Goal: Task Accomplishment & Management: Complete application form

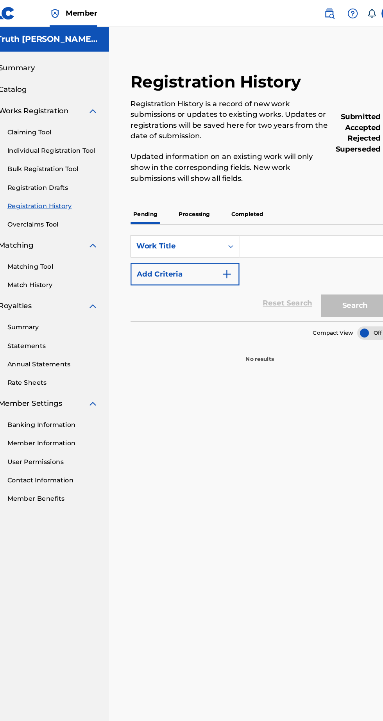
click at [92, 131] on link "Individual Registration Tool" at bounding box center [72, 131] width 79 height 8
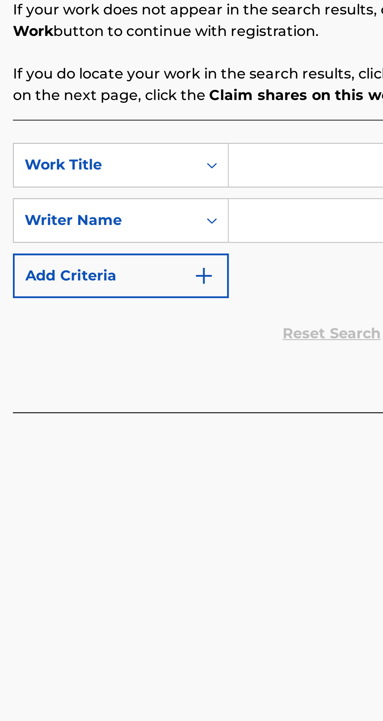
click at [268, 261] on input "Search Form" at bounding box center [299, 261] width 132 height 19
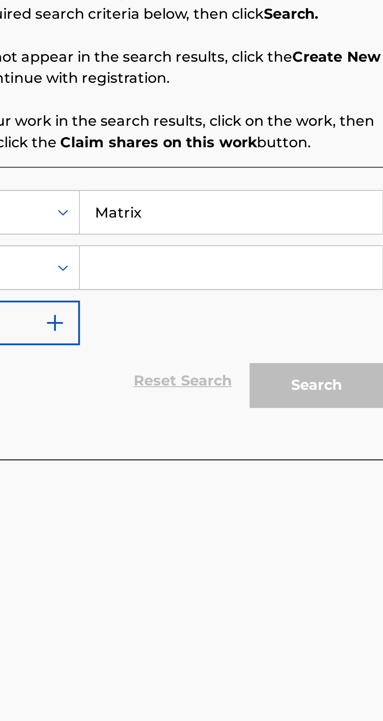
type input "Matrix"
click at [316, 288] on input "Search Form" at bounding box center [299, 285] width 132 height 19
type input "[PERSON_NAME] [PERSON_NAME] Israel"
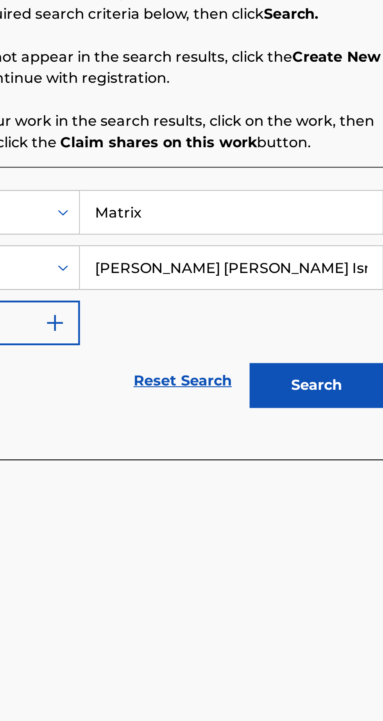
click at [343, 340] on button "Search" at bounding box center [336, 337] width 59 height 20
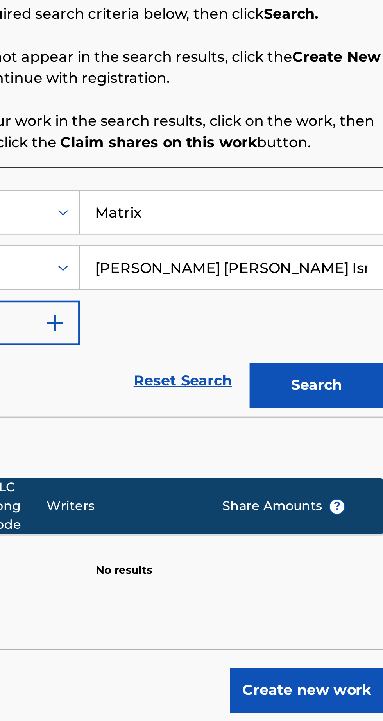
click at [340, 472] on button "Create new work" at bounding box center [332, 471] width 67 height 20
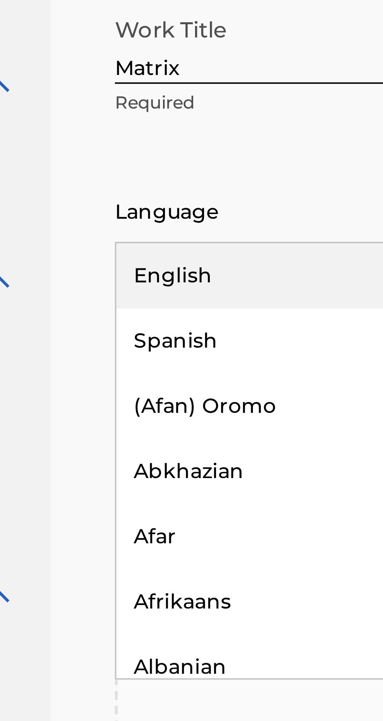
click at [177, 267] on div "English" at bounding box center [187, 265] width 97 height 18
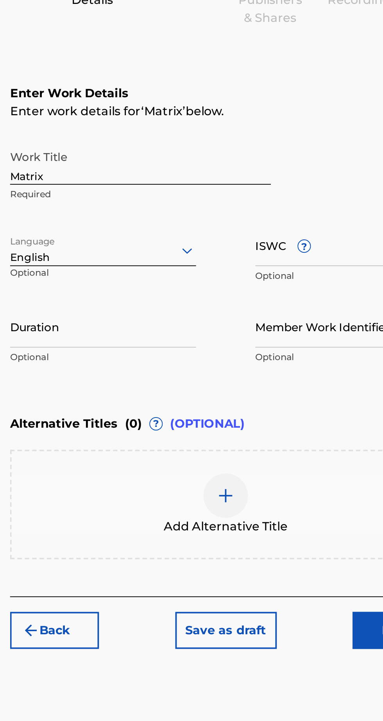
click at [258, 380] on div at bounding box center [251, 376] width 23 height 23
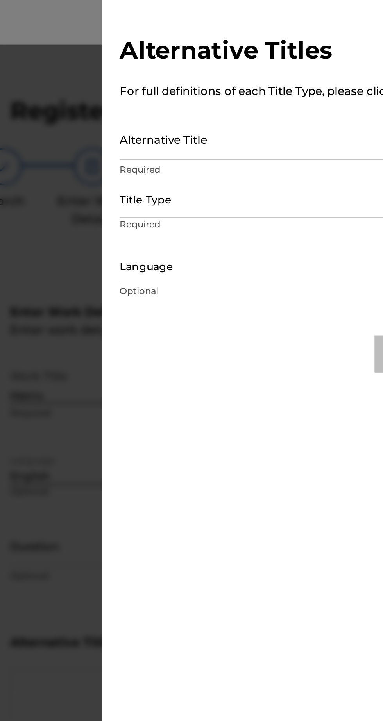
click at [158, 246] on div at bounding box center [191, 383] width 383 height 721
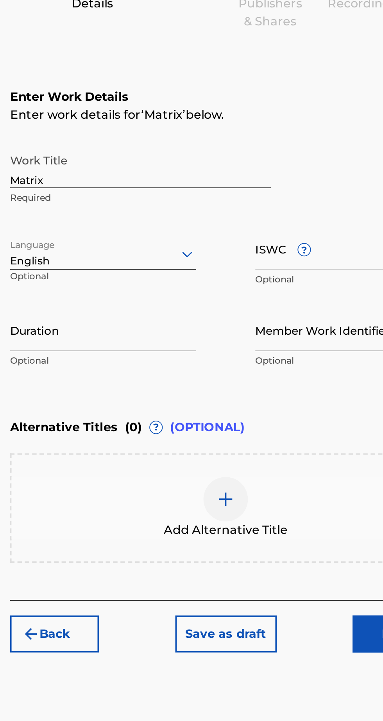
click at [324, 451] on button "Next" at bounding box center [342, 448] width 47 height 20
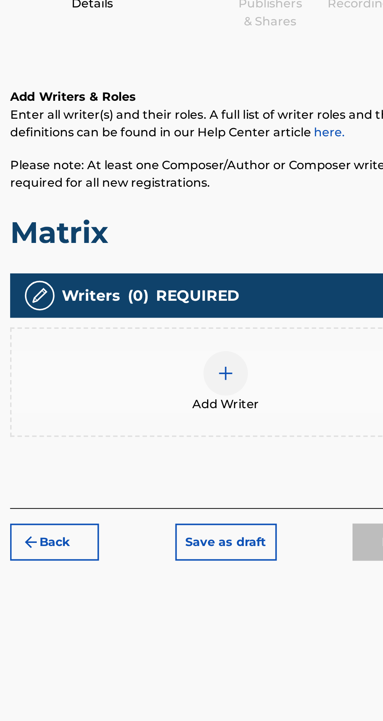
click at [257, 316] on div at bounding box center [251, 310] width 23 height 23
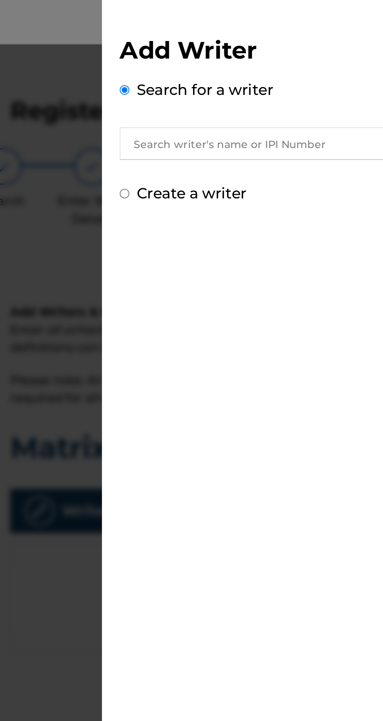
click at [297, 76] on input "text" at bounding box center [277, 75] width 162 height 17
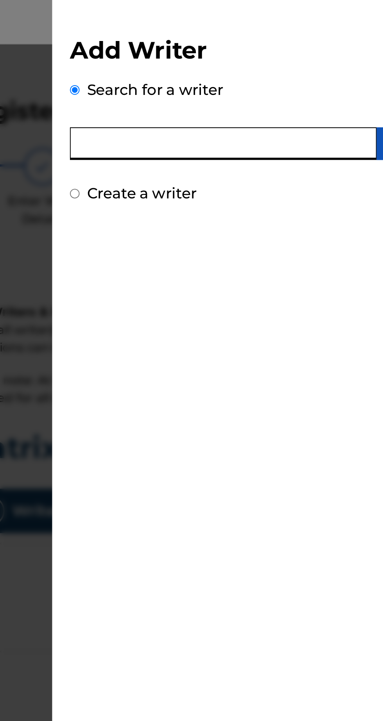
type input "[PERSON_NAME] [PERSON_NAME] Israel"
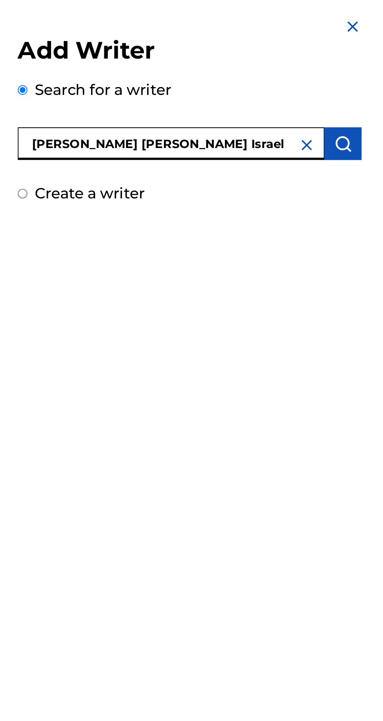
click at [372, 77] on img "submit" at bounding box center [367, 75] width 9 height 9
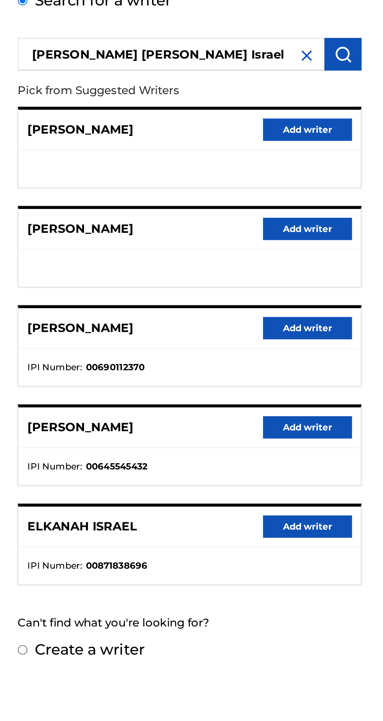
click at [359, 328] on button "Add writer" at bounding box center [348, 325] width 47 height 12
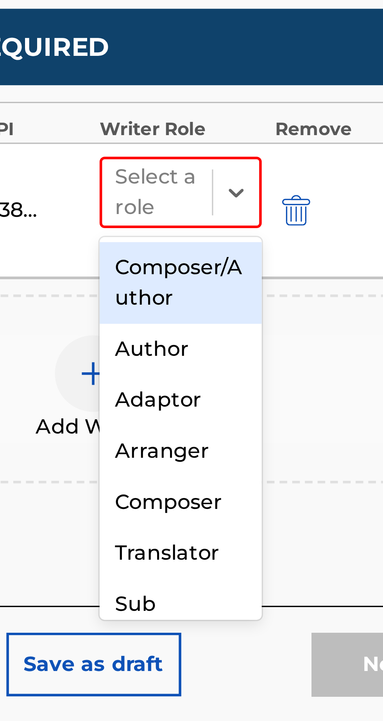
click at [295, 344] on div "Composer/Author" at bounding box center [279, 341] width 50 height 25
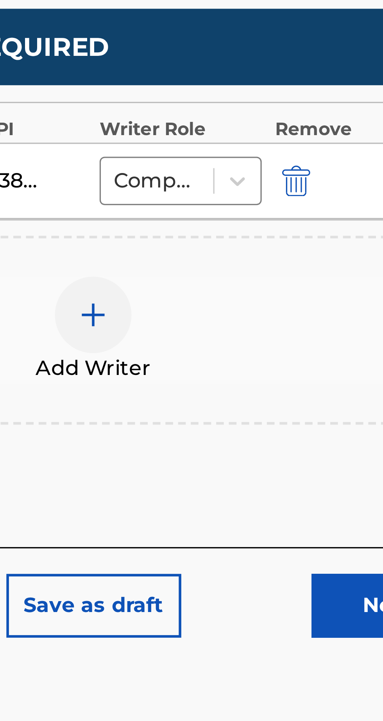
click at [332, 445] on button "Next" at bounding box center [342, 441] width 47 height 20
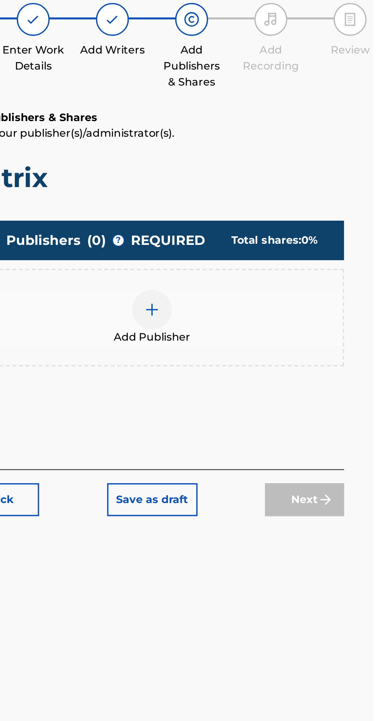
scroll to position [35, 0]
click at [257, 248] on div at bounding box center [251, 259] width 23 height 23
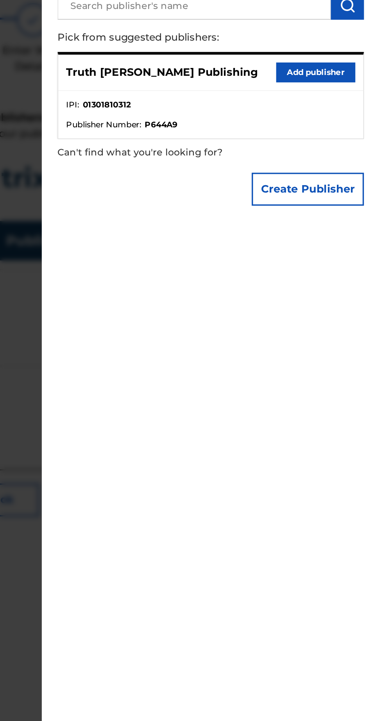
click at [359, 125] on button "Add publisher" at bounding box center [348, 119] width 47 height 12
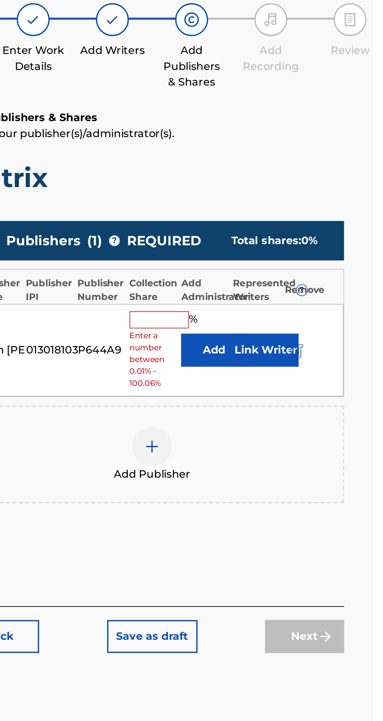
click at [259, 261] on input "text" at bounding box center [256, 266] width 35 height 10
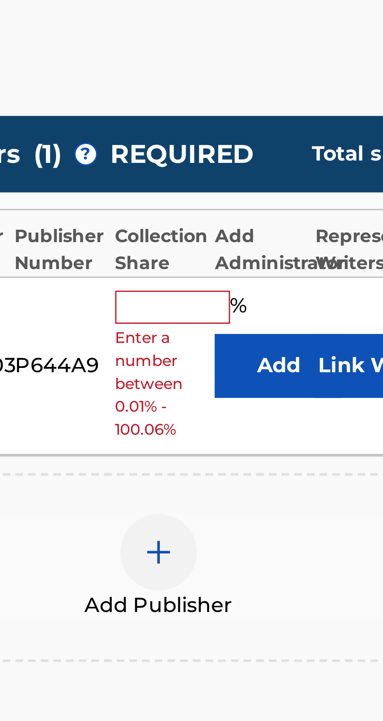
type input "100"
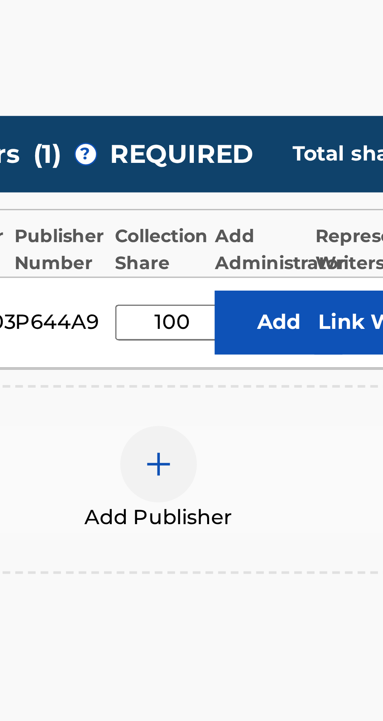
click at [314, 261] on button "Link Writer" at bounding box center [319, 271] width 39 height 20
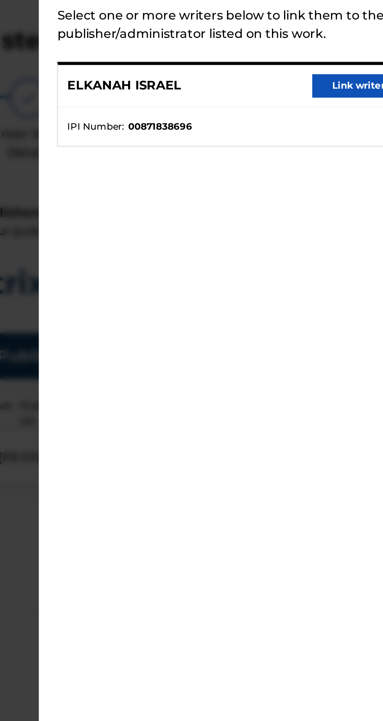
click at [346, 88] on button "Link writer" at bounding box center [348, 82] width 47 height 12
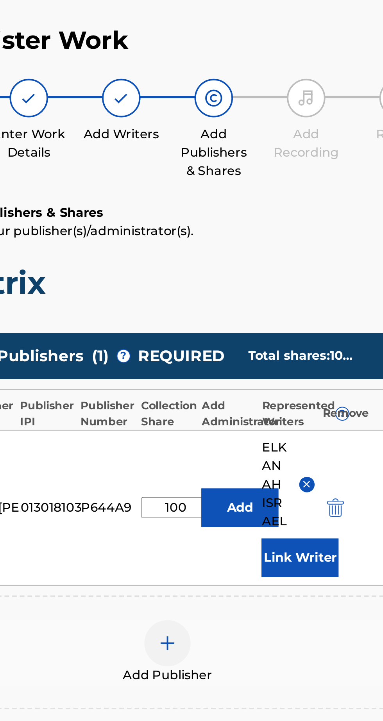
scroll to position [0, 0]
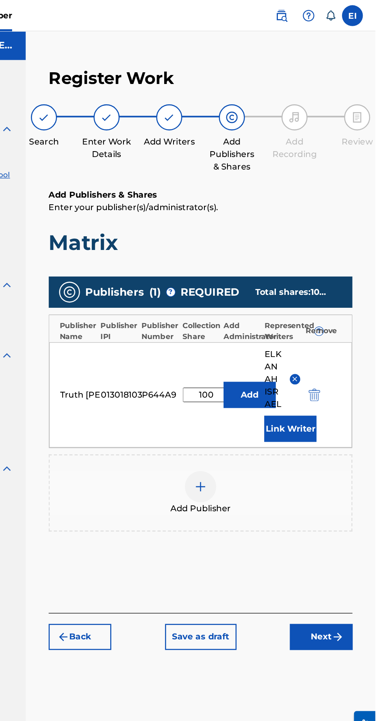
click at [345, 467] on button "Next" at bounding box center [342, 477] width 47 height 20
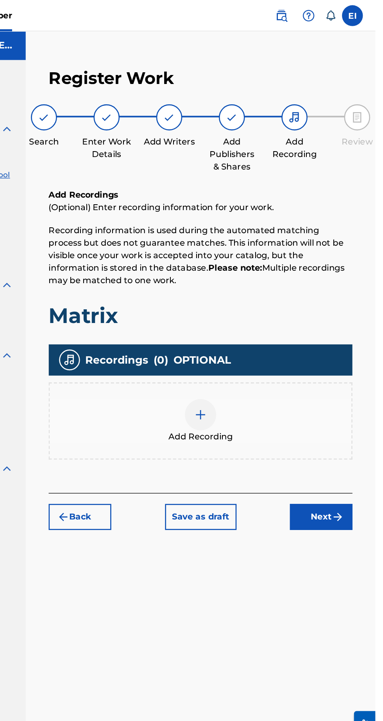
click at [265, 299] on div "Add Recording" at bounding box center [252, 315] width 226 height 33
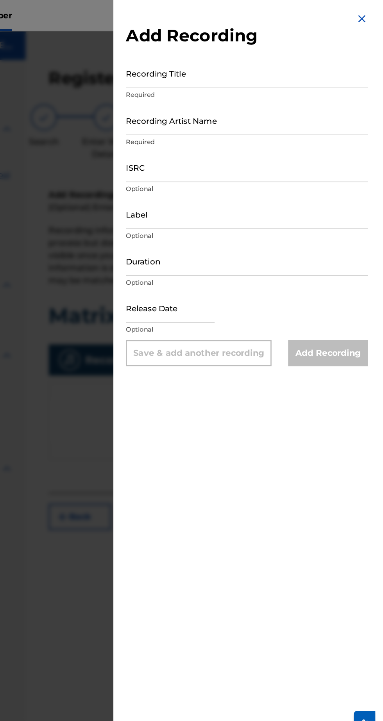
click at [286, 134] on input "ISRC" at bounding box center [286, 125] width 181 height 22
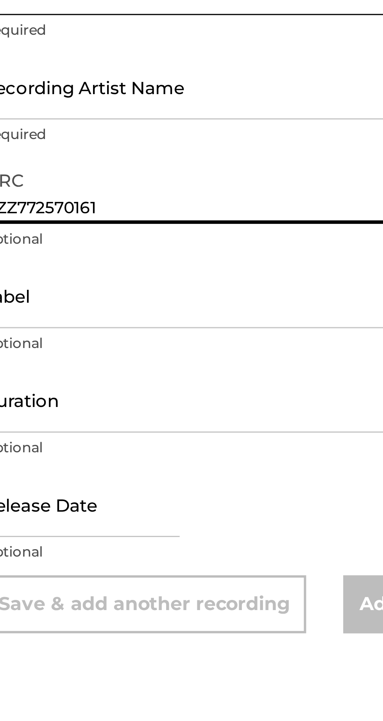
type input "QZZ772570161"
click at [299, 98] on input "Recording Artist Name" at bounding box center [286, 90] width 181 height 22
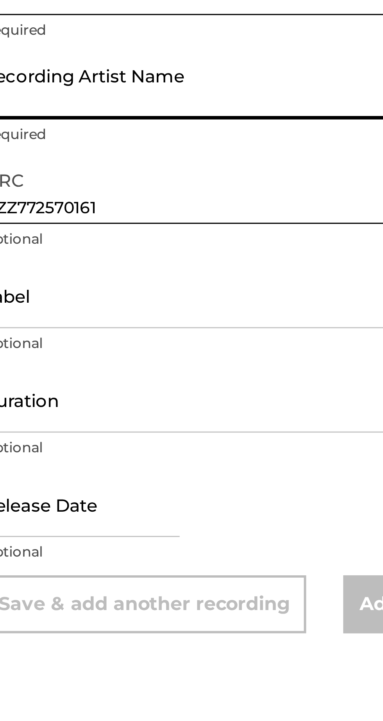
type input "[PERSON_NAME] [PERSON_NAME] Israel"
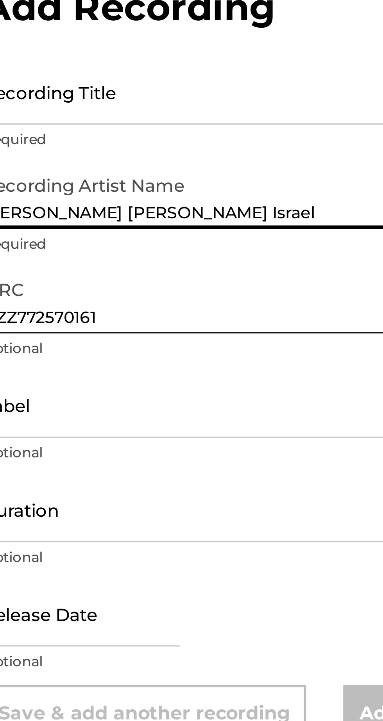
scroll to position [35, 0]
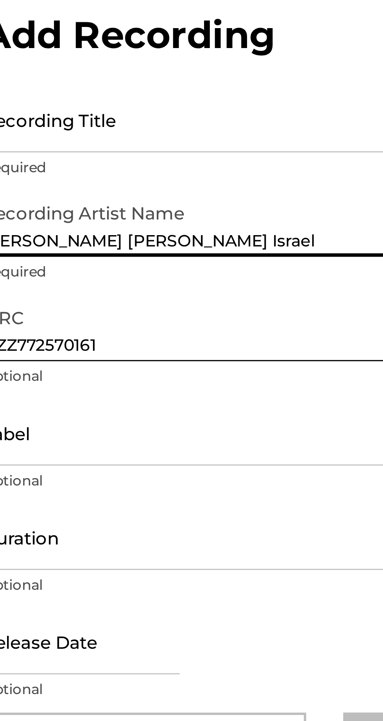
click at [297, 63] on input "Recording Title" at bounding box center [286, 55] width 181 height 22
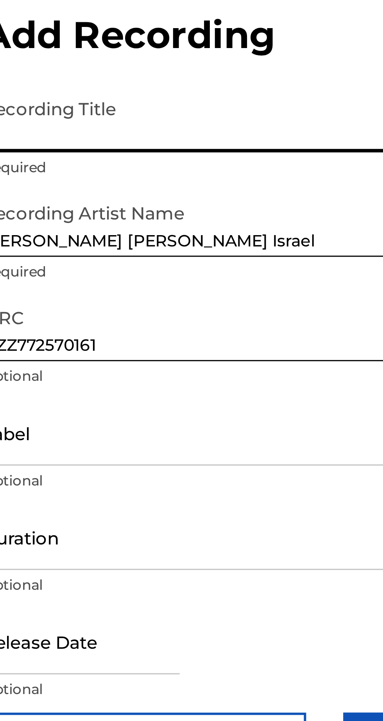
type input "Matrix"
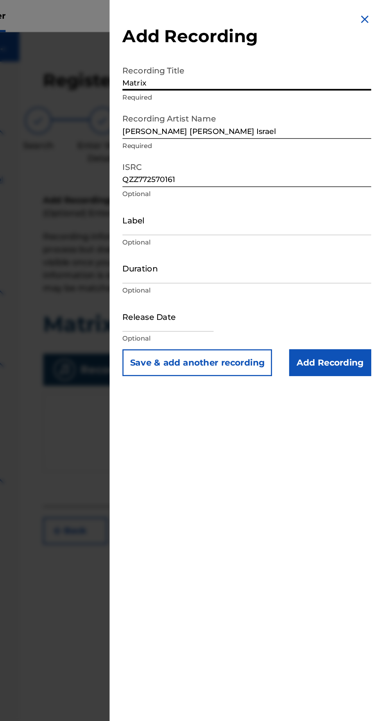
click at [357, 272] on input "Add Recording" at bounding box center [348, 265] width 60 height 20
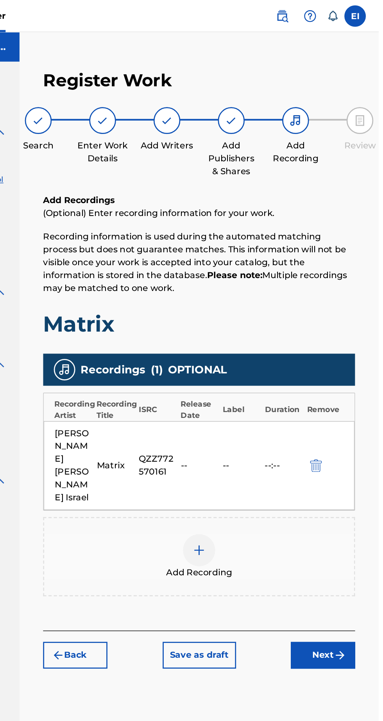
click at [349, 468] on button "Next" at bounding box center [342, 478] width 47 height 20
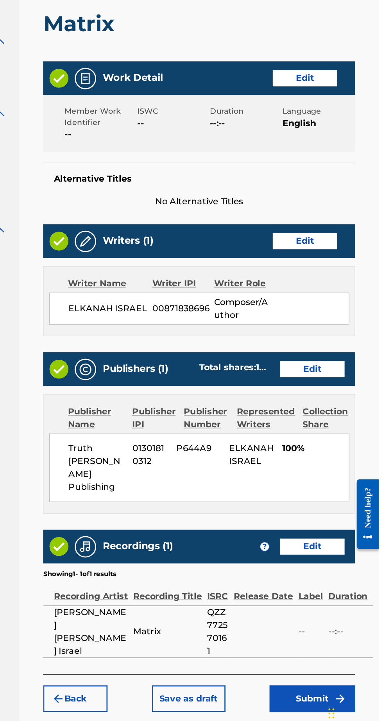
scroll to position [0, 0]
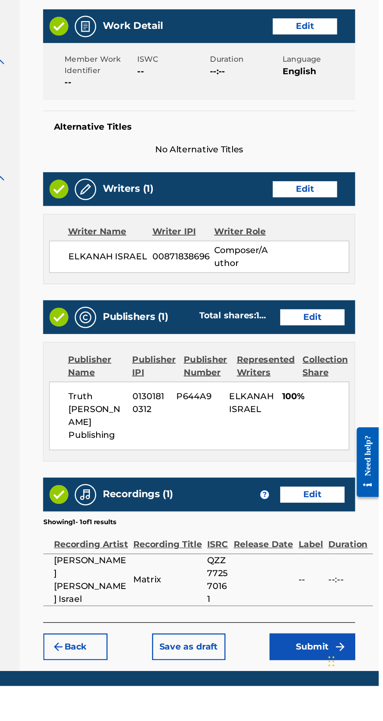
click at [340, 688] on button "Submit" at bounding box center [334, 693] width 63 height 20
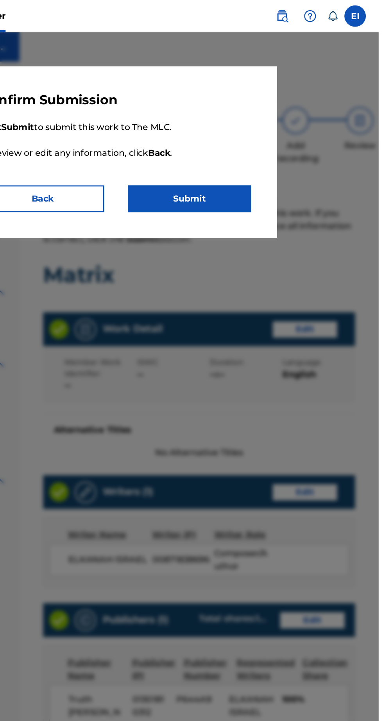
click at [269, 145] on button "Submit" at bounding box center [245, 145] width 90 height 20
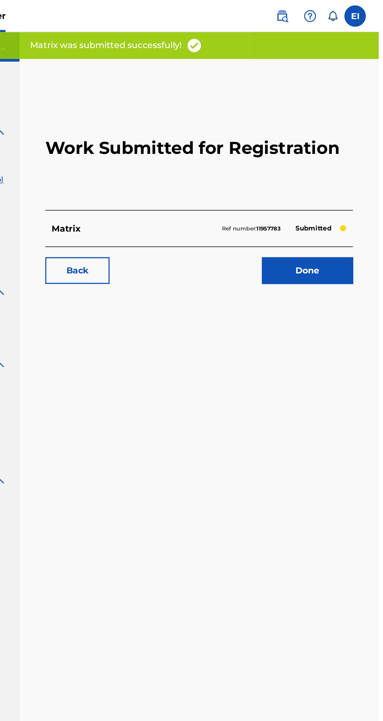
click at [341, 198] on link "Done" at bounding box center [331, 198] width 66 height 20
